Goal: Obtain resource: Download file/media

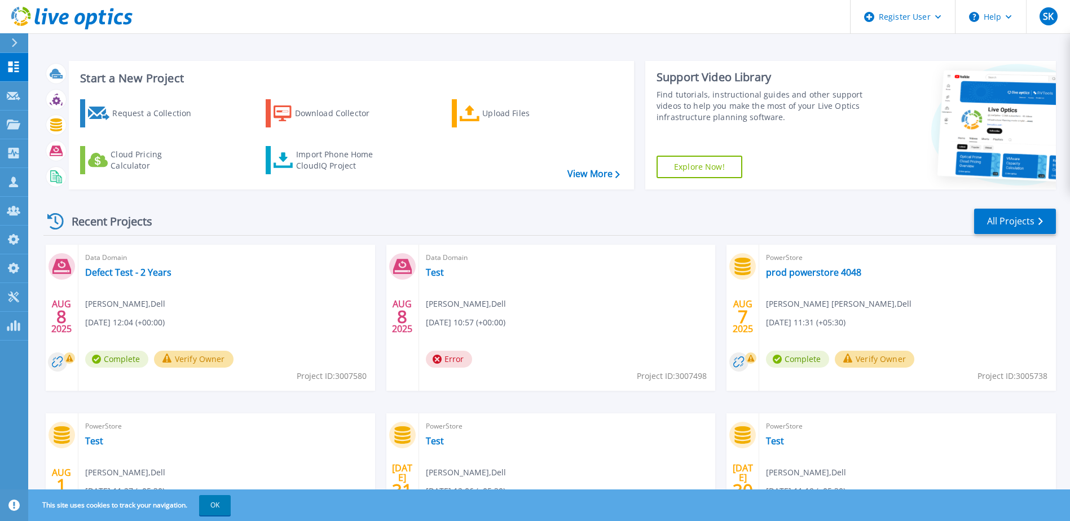
drag, startPoint x: 331, startPoint y: 112, endPoint x: 348, endPoint y: 146, distance: 37.9
click at [331, 112] on div "Download Collector" at bounding box center [340, 113] width 90 height 23
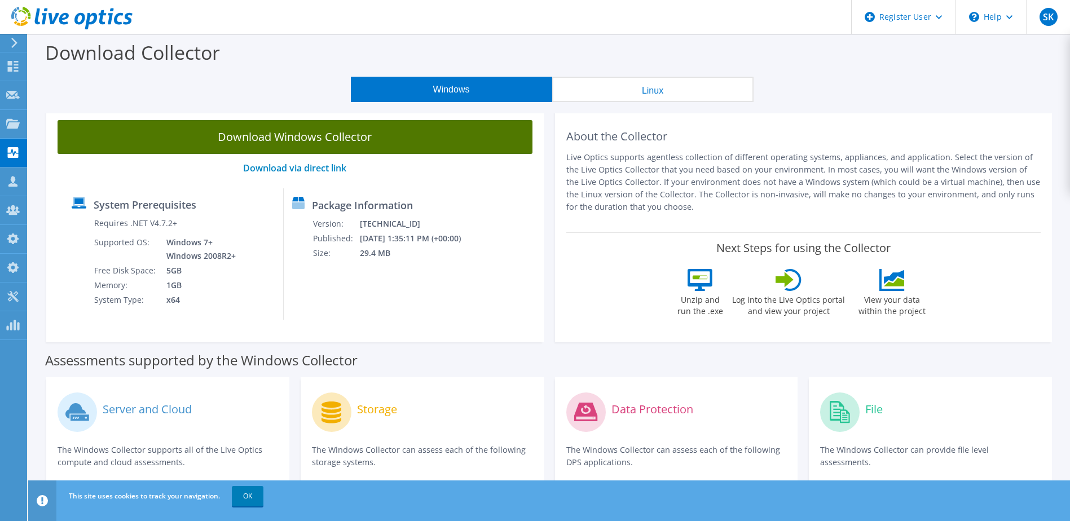
click at [353, 136] on link "Download Windows Collector" at bounding box center [295, 137] width 475 height 34
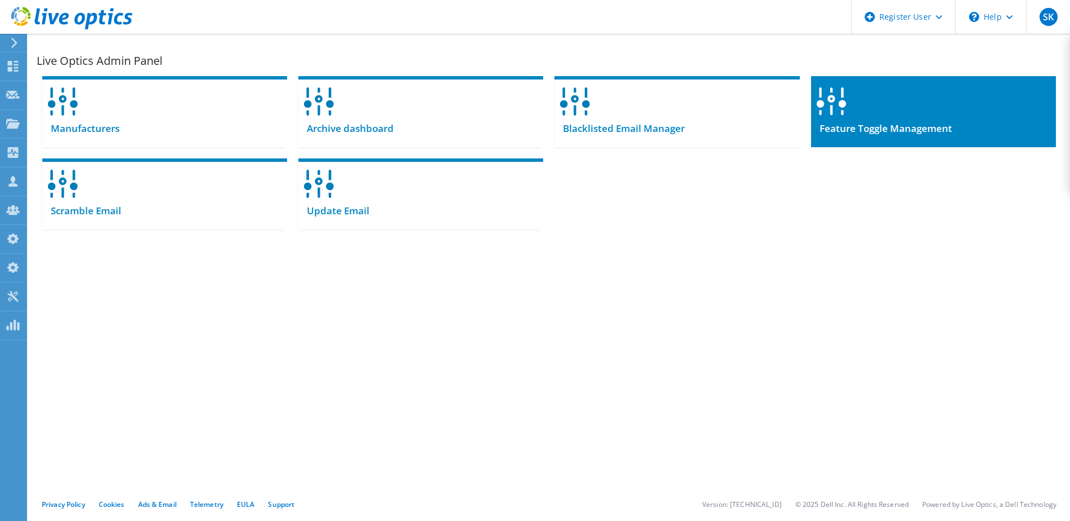
click at [867, 135] on div "Feature Toggle Management" at bounding box center [933, 134] width 245 height 28
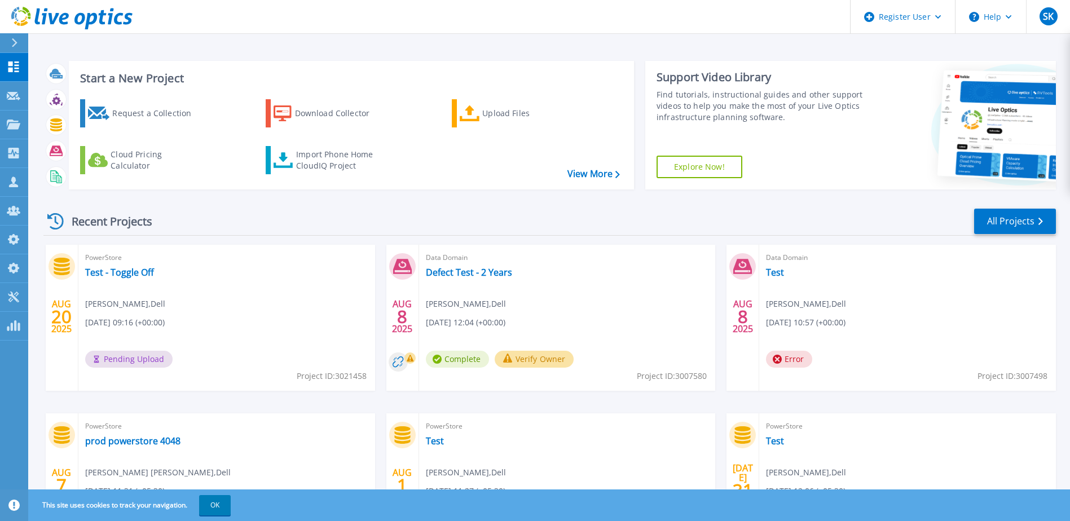
click at [208, 292] on div "PowerStore Test - Toggle Off Sachin Koshti , Dell 08/20/2025, 09:16 (+00:00) Pe…" at bounding box center [226, 318] width 297 height 146
click at [148, 271] on link "Test - Toggle Off" at bounding box center [119, 272] width 69 height 11
click at [10, 239] on icon at bounding box center [13, 239] width 11 height 11
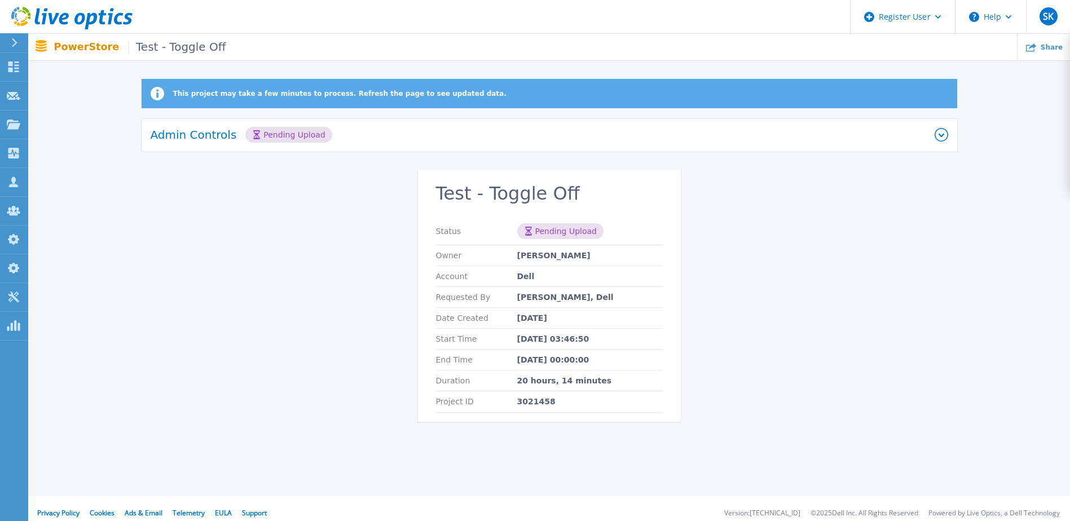
click at [909, 270] on div "This project may take a few minutes to process. Refresh the page to see updated…" at bounding box center [549, 257] width 1042 height 357
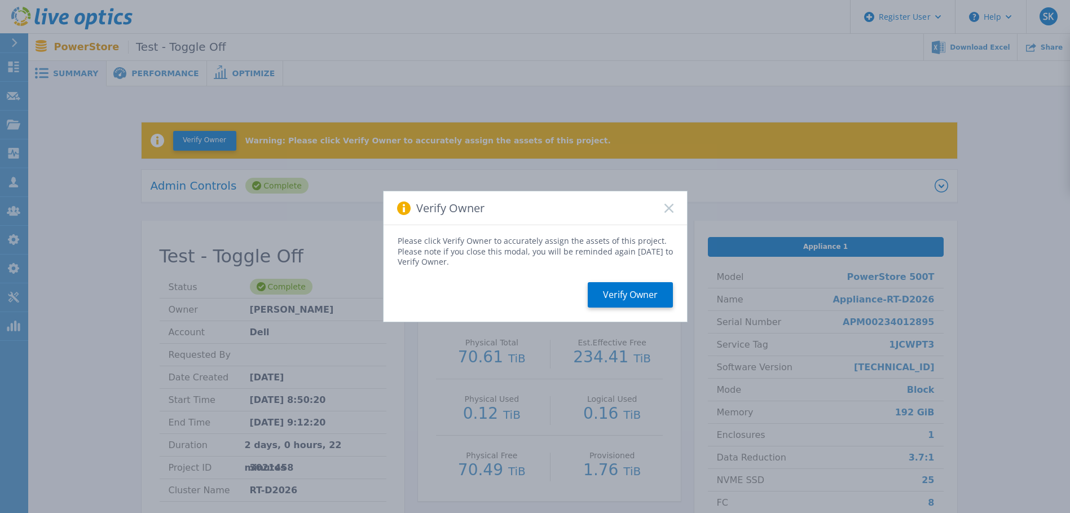
click at [668, 205] on icon at bounding box center [669, 208] width 9 height 9
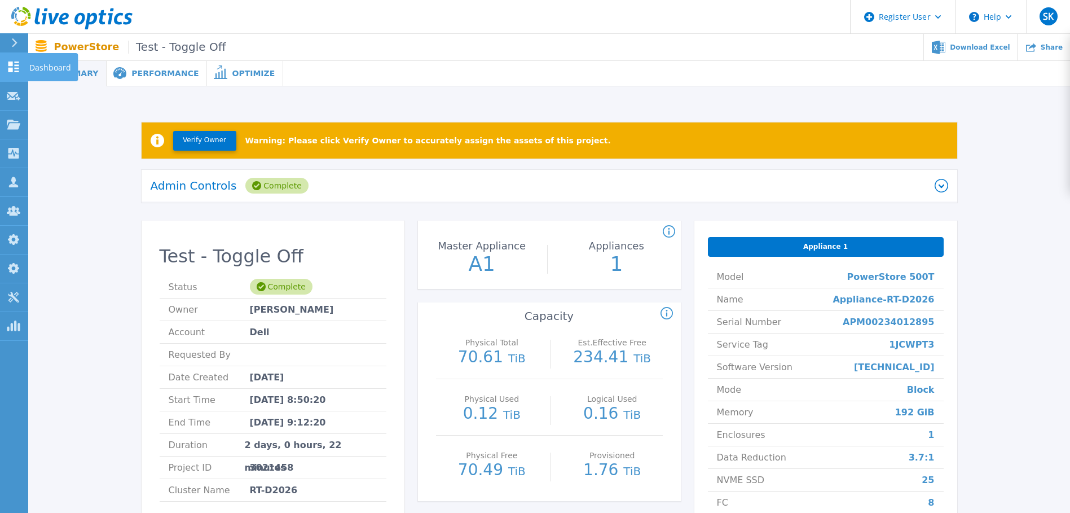
click at [2, 60] on link "Dashboard Dashboard" at bounding box center [14, 67] width 28 height 29
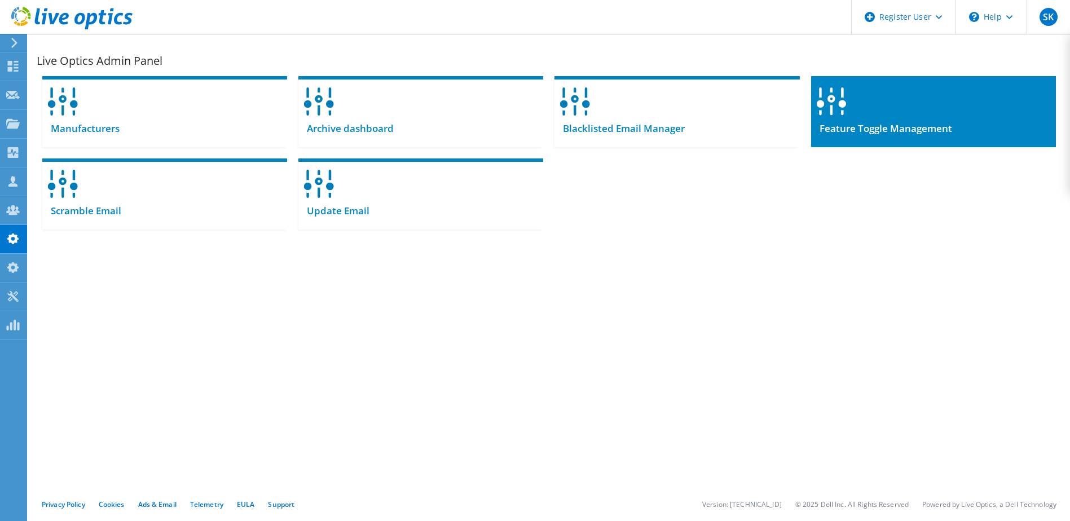
click at [948, 124] on span "Feature Toggle Management" at bounding box center [881, 128] width 141 height 12
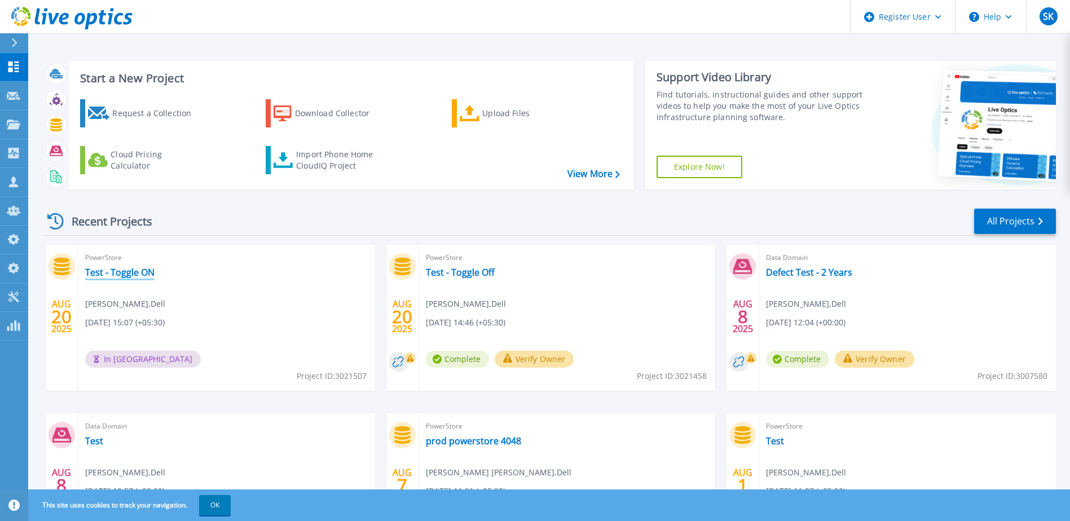
click at [150, 270] on link "Test - Toggle ON" at bounding box center [119, 272] width 69 height 11
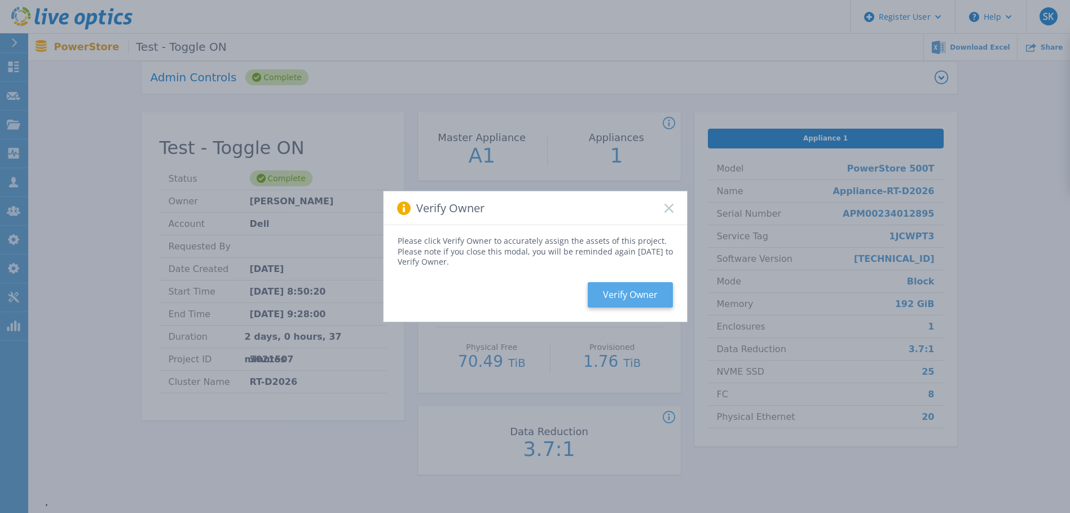
scroll to position [244, 0]
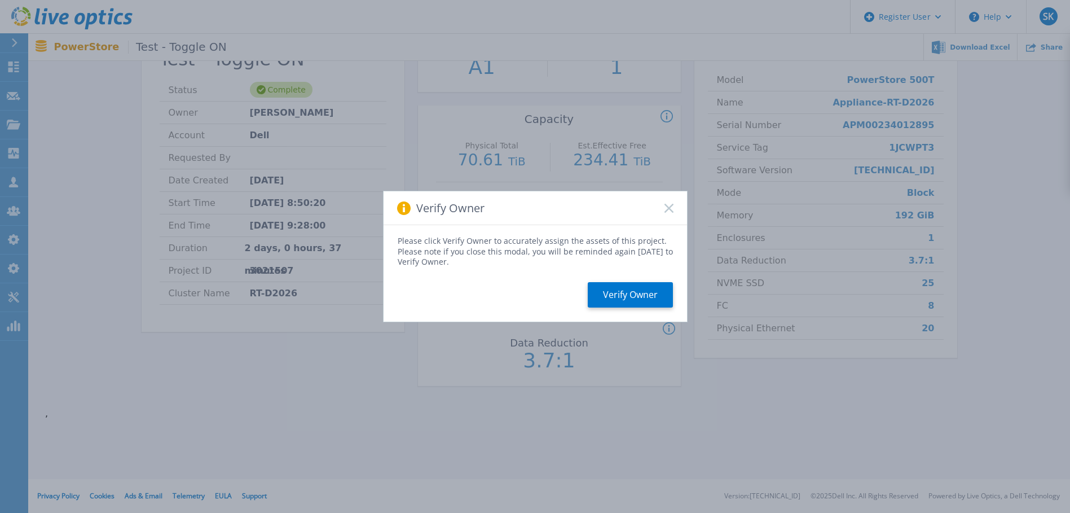
click at [669, 208] on rect at bounding box center [669, 208] width 10 height 10
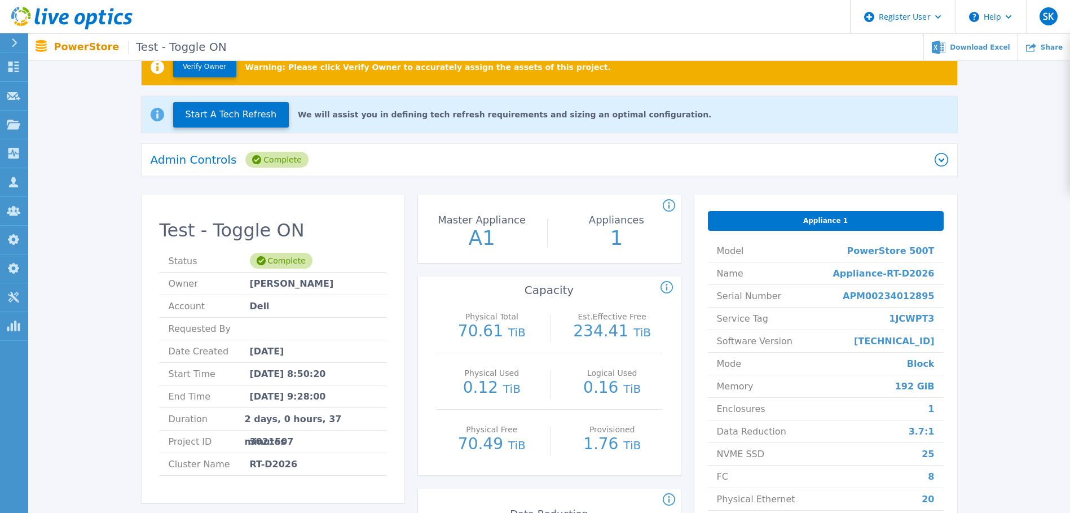
scroll to position [0, 0]
